Goal: Transaction & Acquisition: Purchase product/service

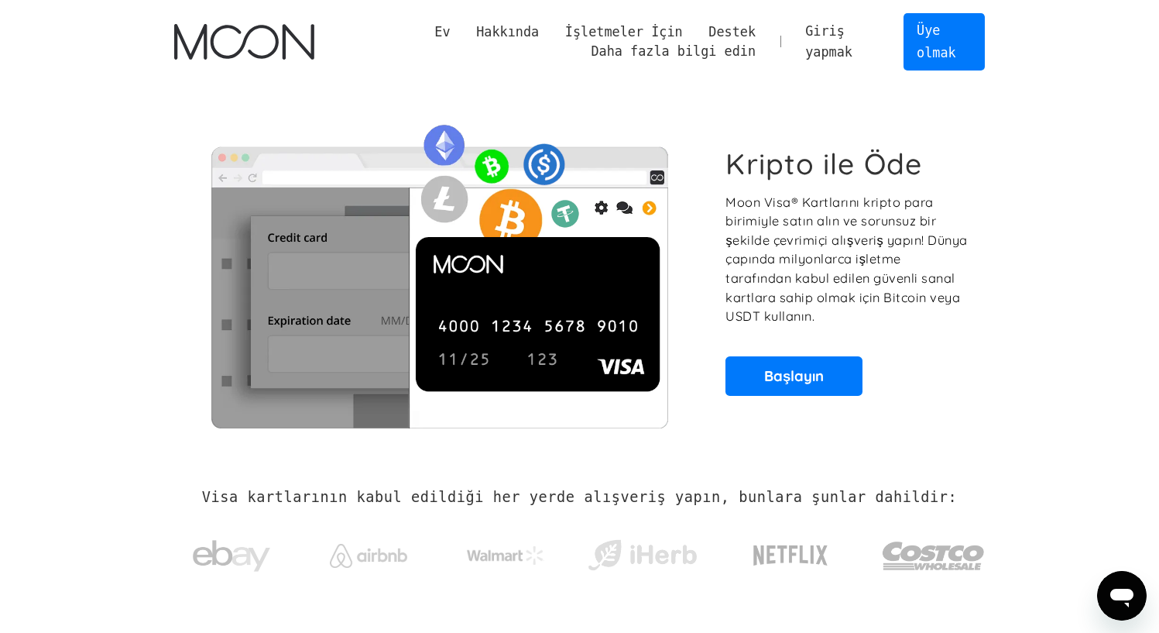
click at [836, 37] on font "Giriş yapmak" at bounding box center [828, 41] width 47 height 36
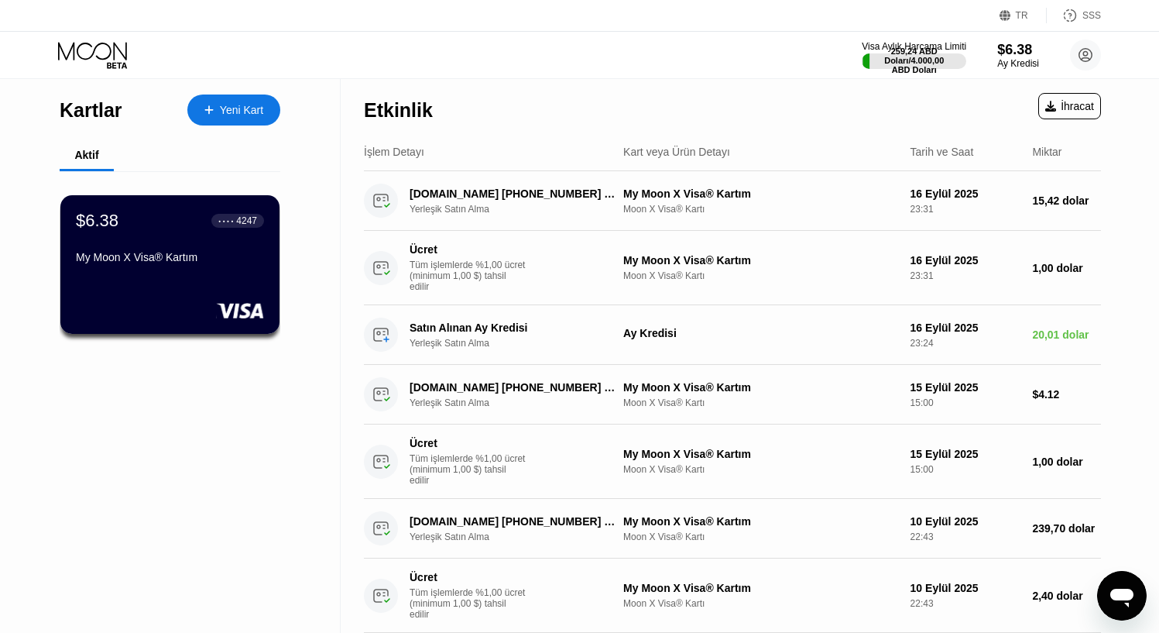
click at [115, 59] on icon at bounding box center [94, 55] width 72 height 27
click at [1028, 59] on font "Ay Kredisi" at bounding box center [1018, 63] width 43 height 11
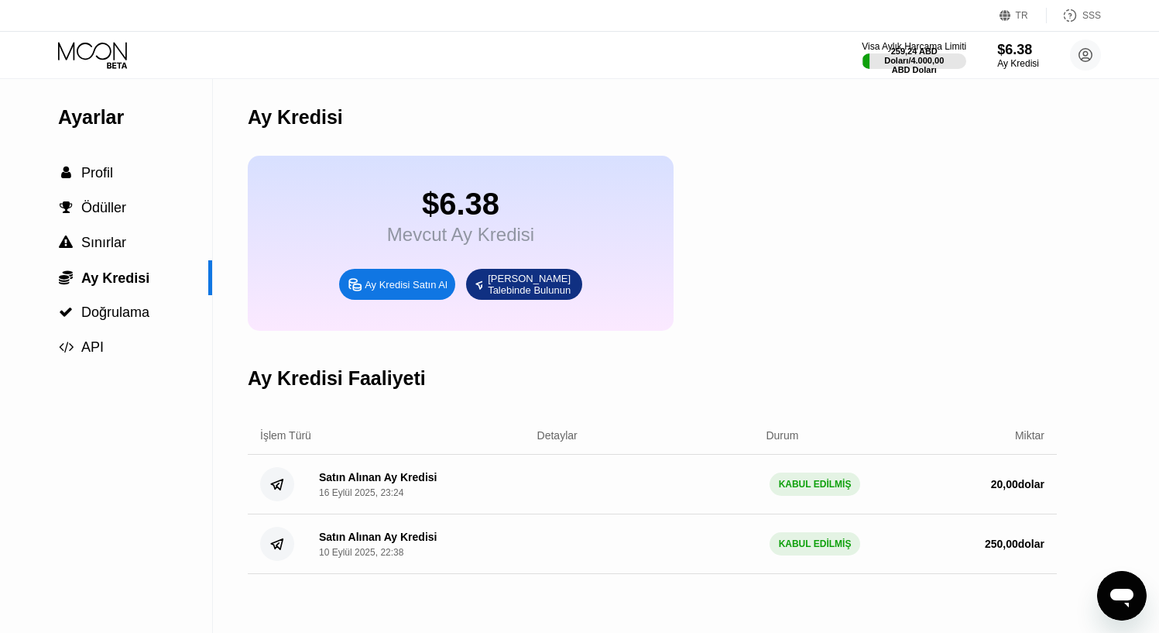
click at [413, 290] on font "Ay Kredisi Satın Al" at bounding box center [406, 285] width 83 height 12
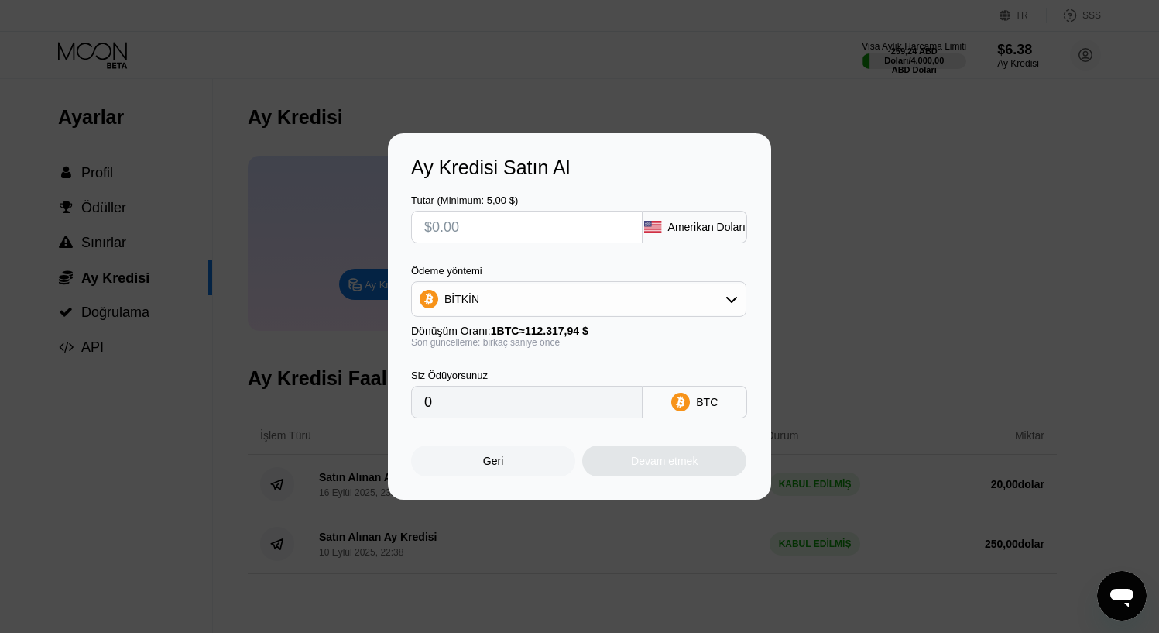
click at [523, 222] on input "text" at bounding box center [526, 226] width 205 height 31
type input "$4"
type input "0.00003562"
type input "$40"
type input "0.00035614"
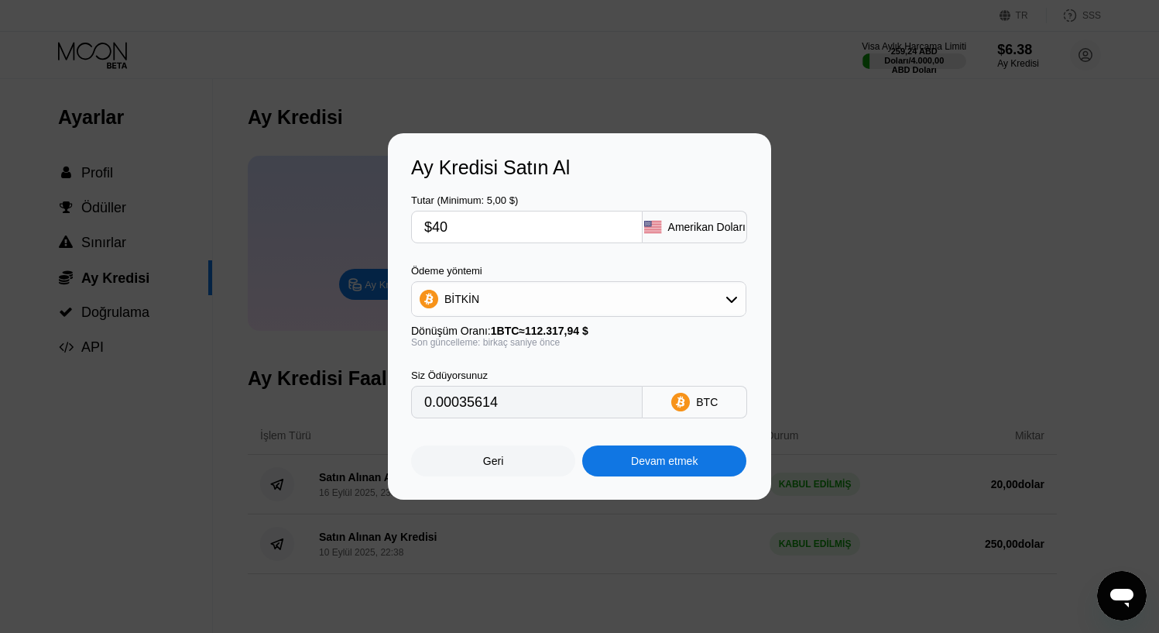
type input "$40"
click at [517, 284] on div "BİTKİN" at bounding box center [579, 298] width 334 height 31
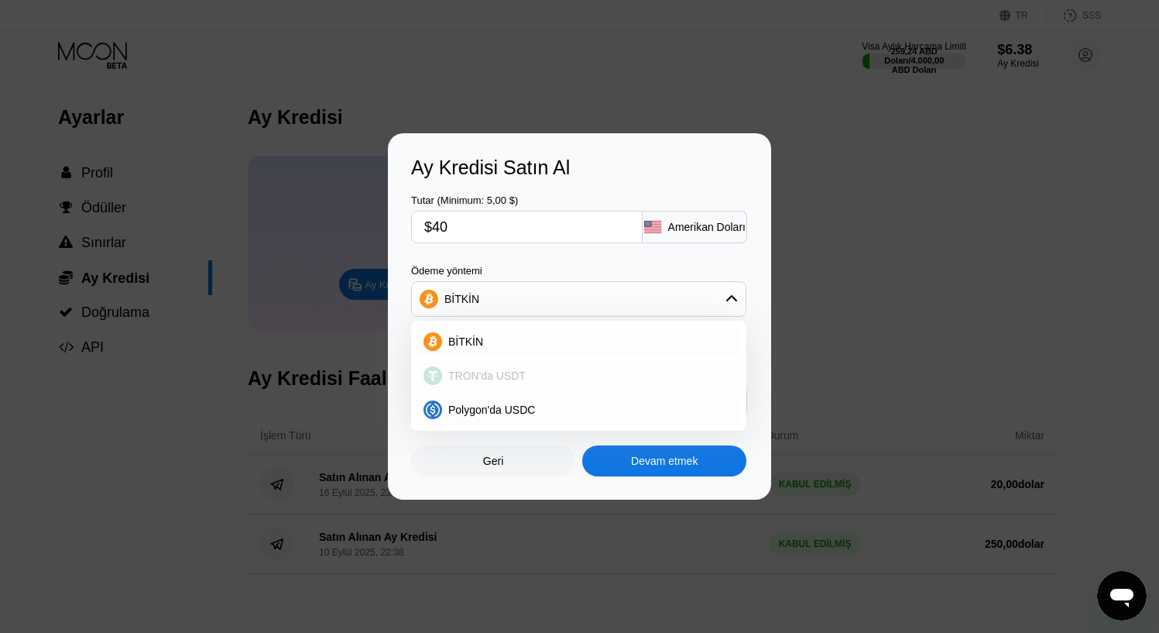
click at [500, 373] on font "TRON'da USDT" at bounding box center [486, 375] width 77 height 12
type input "40.40"
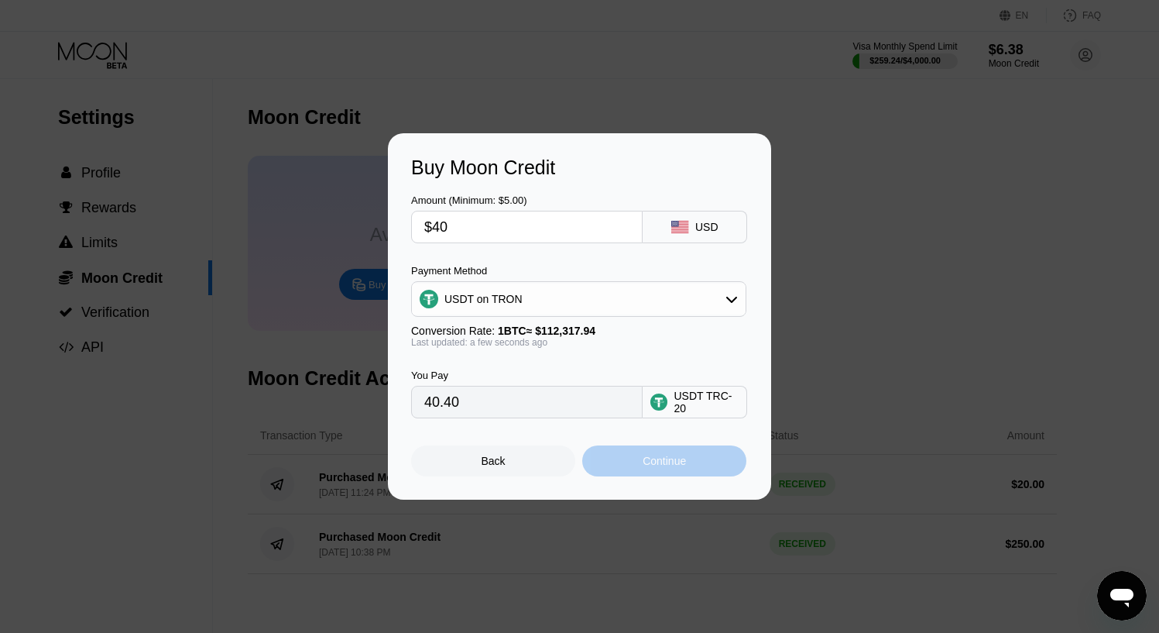
click at [659, 466] on div "Continue" at bounding box center [664, 461] width 43 height 12
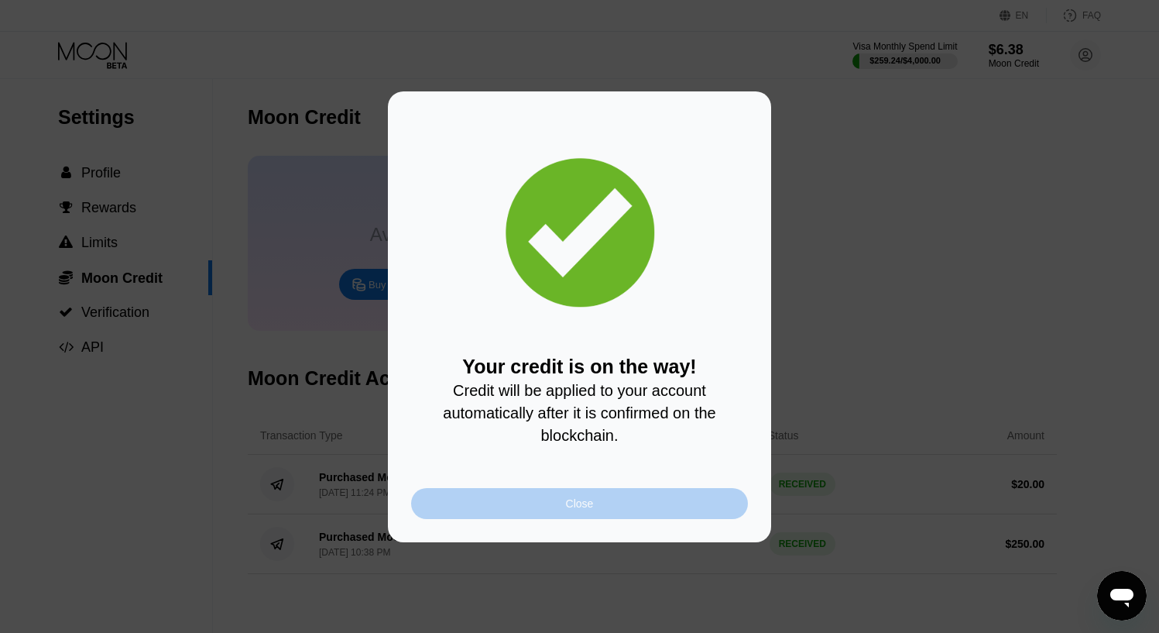
click at [488, 501] on div "Close" at bounding box center [579, 503] width 337 height 31
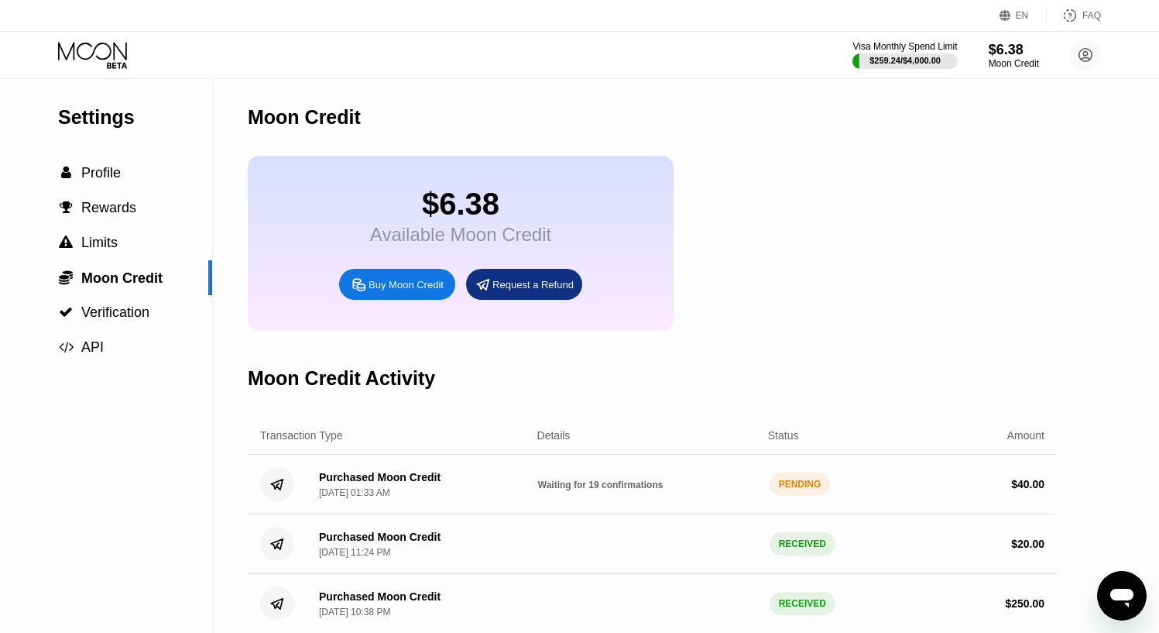
click at [112, 119] on div "Settings" at bounding box center [135, 117] width 154 height 22
click at [111, 72] on div "Visa Monthly Spend Limit $259.24 / $4,000.00 $6.38 Moon Credit Only Stream info…" at bounding box center [579, 55] width 1159 height 46
click at [119, 171] on span "Profile" at bounding box center [100, 172] width 39 height 15
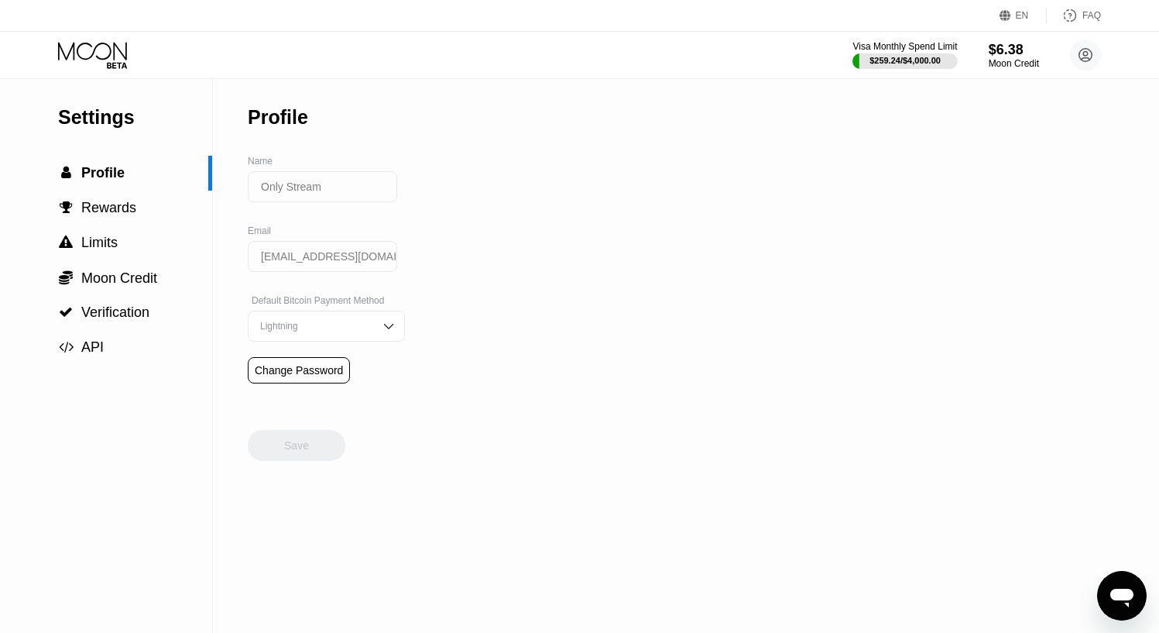
click at [116, 60] on icon at bounding box center [94, 55] width 72 height 27
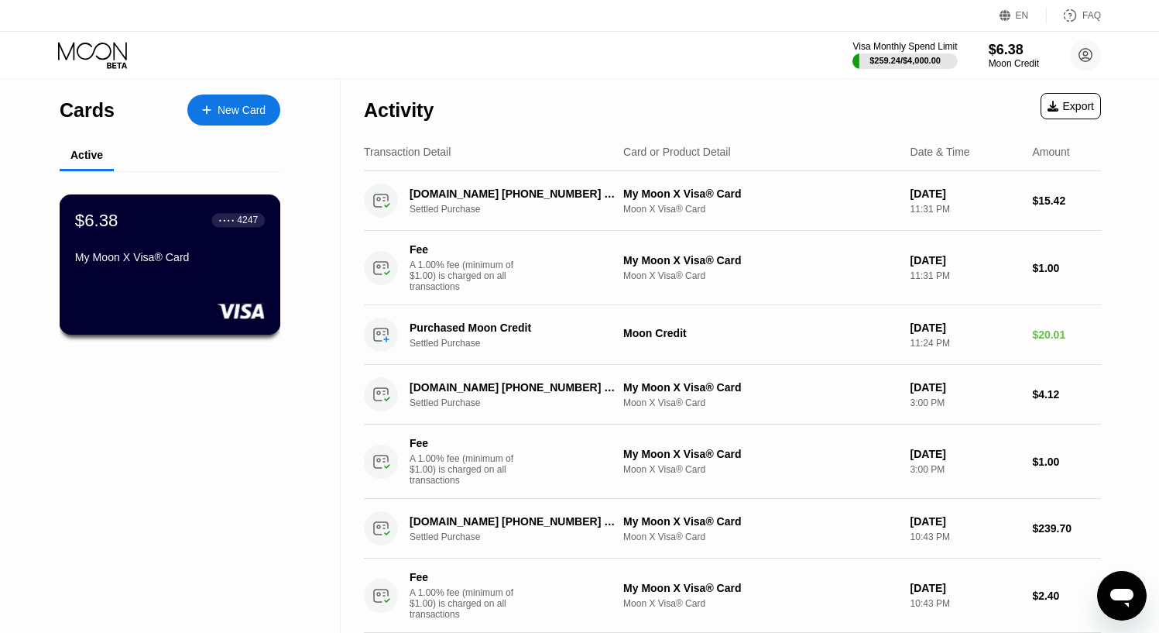
click at [197, 263] on div "My Moon X Visa® Card" at bounding box center [170, 257] width 190 height 12
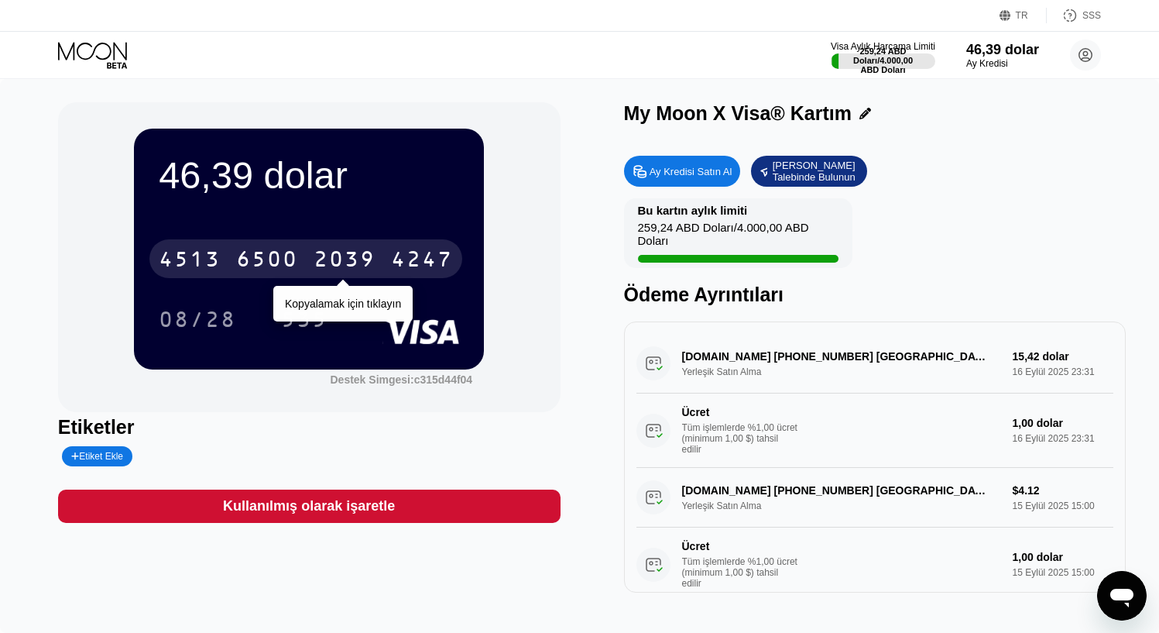
click at [279, 262] on font "6500" at bounding box center [267, 261] width 62 height 25
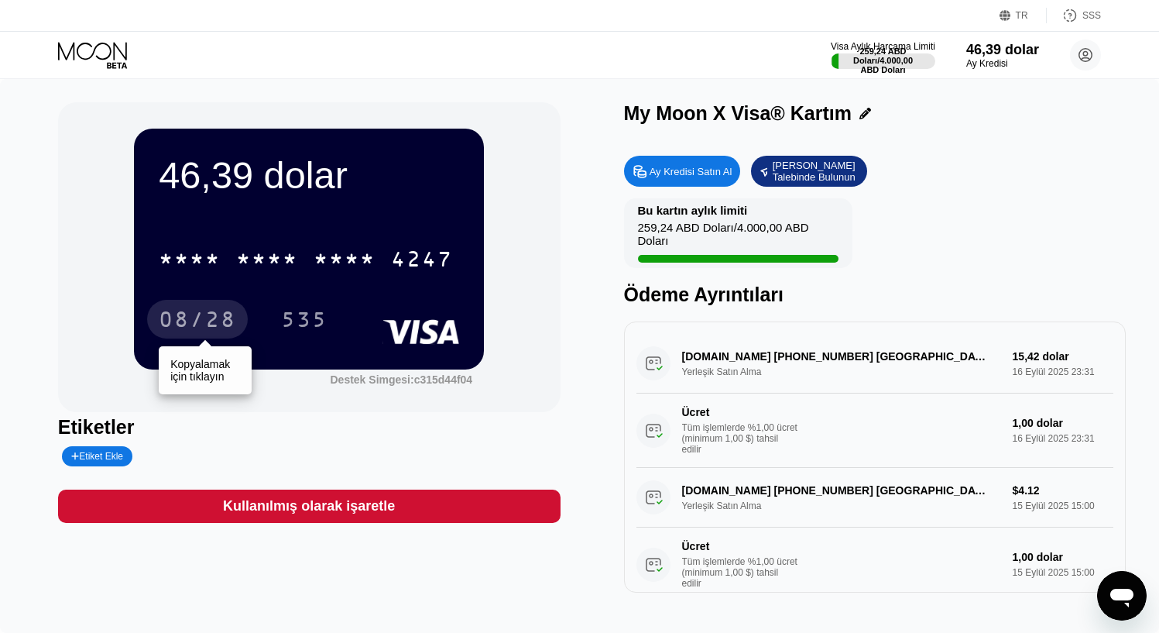
click at [208, 324] on font "08/28" at bounding box center [197, 321] width 77 height 25
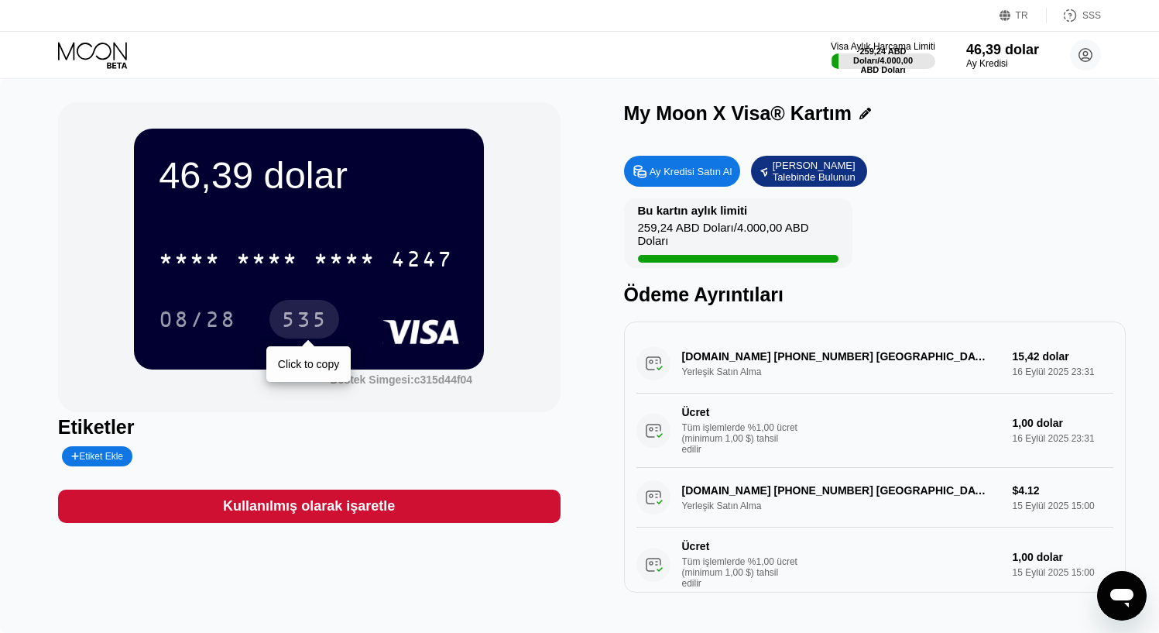
click at [315, 328] on font "535" at bounding box center [304, 321] width 46 height 25
